Goal: Find contact information: Find contact information

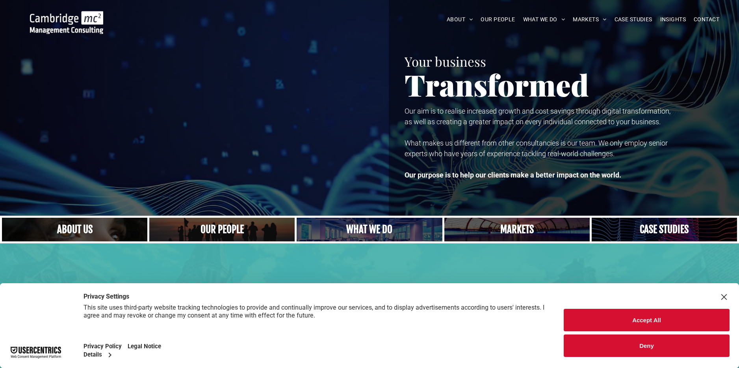
click at [650, 320] on button "Accept All" at bounding box center [647, 320] width 166 height 22
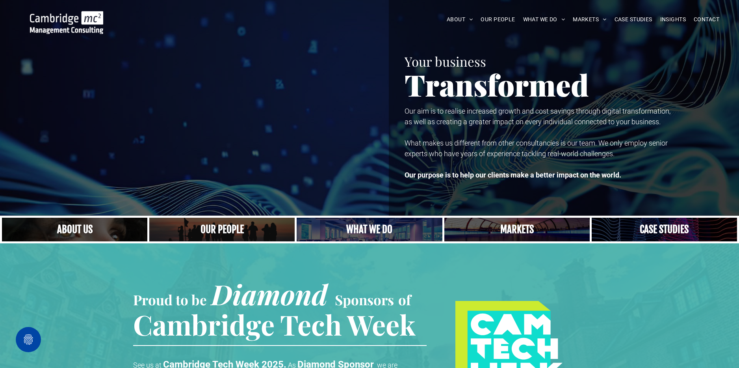
click at [255, 232] on link "A crowd in silhouette at sunset, on a rise or lookout point" at bounding box center [221, 229] width 145 height 24
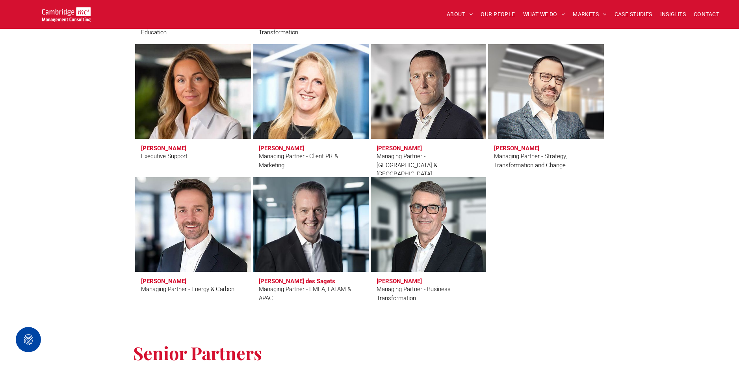
scroll to position [695, 0]
click at [203, 233] on link at bounding box center [193, 224] width 123 height 100
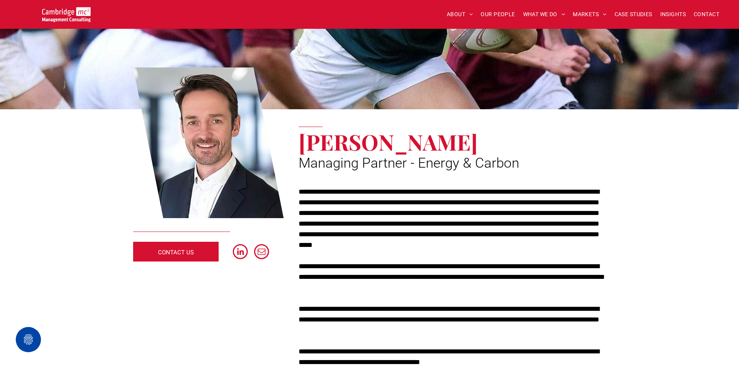
scroll to position [38, 0]
click at [162, 248] on span "CONTACT US" at bounding box center [176, 252] width 36 height 20
click at [264, 247] on span "email" at bounding box center [262, 252] width 16 height 16
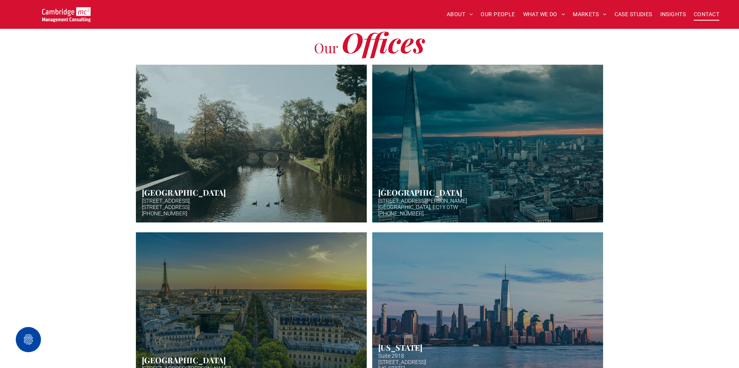
scroll to position [174, 0]
